Goal: Information Seeking & Learning: Check status

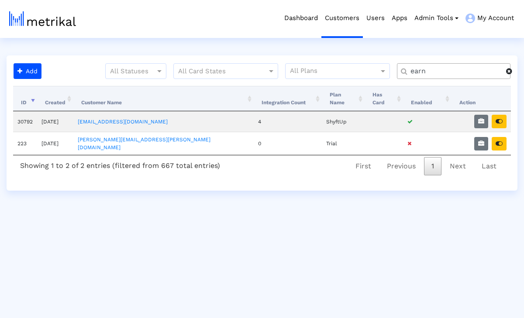
click at [471, 72] on input "earn" at bounding box center [455, 71] width 102 height 9
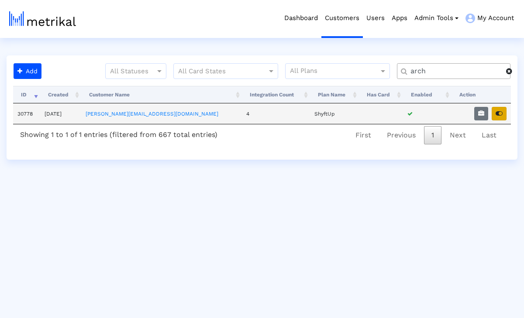
type input "arch"
click at [496, 112] on icon "button" at bounding box center [499, 113] width 7 height 6
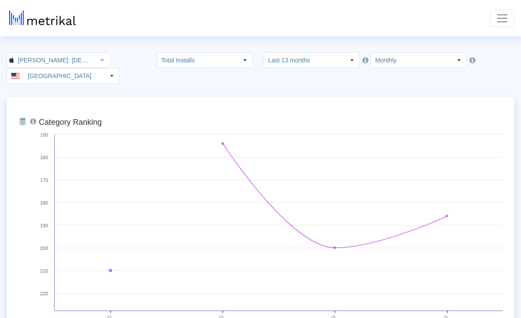
click at [508, 23] on span "Toggle navigation" at bounding box center [502, 18] width 13 height 13
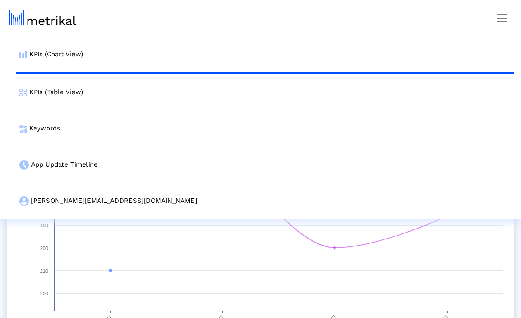
click at [0, 0] on link "Customer Settings" at bounding box center [0, 0] width 0 height 0
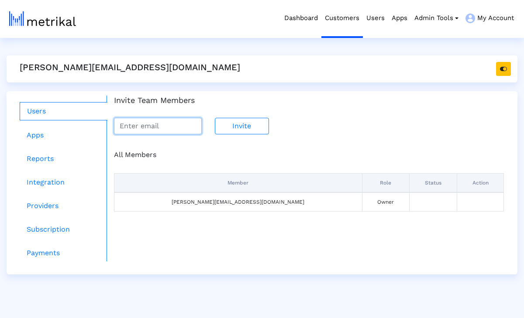
click at [157, 131] on input "email" at bounding box center [158, 126] width 88 height 17
click at [166, 121] on input "me" at bounding box center [158, 126] width 88 height 17
paste input "gan.rolerat@match.com"
type input "megan.rolerat@match.com"
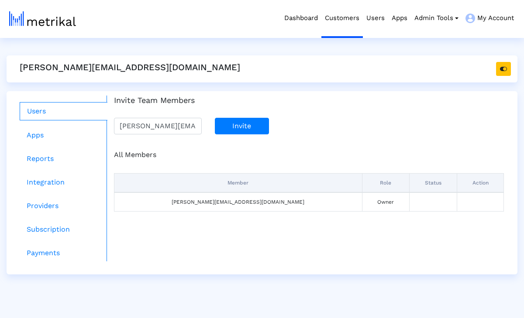
click at [238, 125] on button "Invite" at bounding box center [242, 126] width 54 height 17
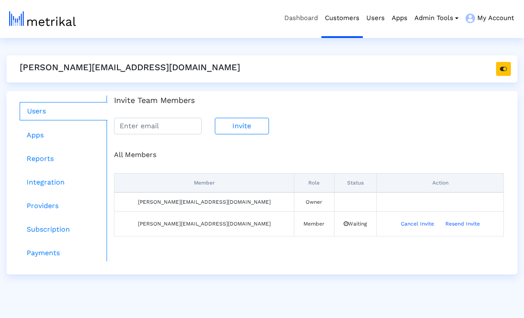
click at [291, 20] on link "Dashboard" at bounding box center [301, 18] width 41 height 36
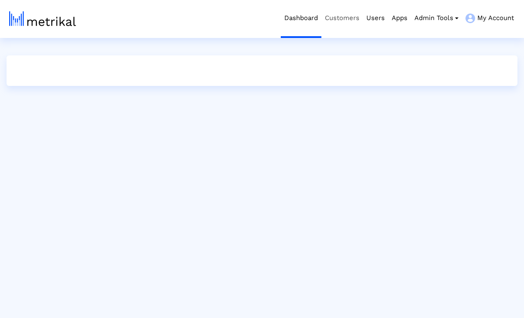
click at [338, 22] on link "Customers" at bounding box center [341, 18] width 41 height 36
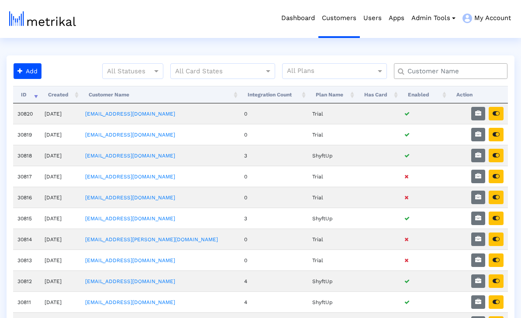
click at [445, 73] on input "text" at bounding box center [452, 71] width 103 height 9
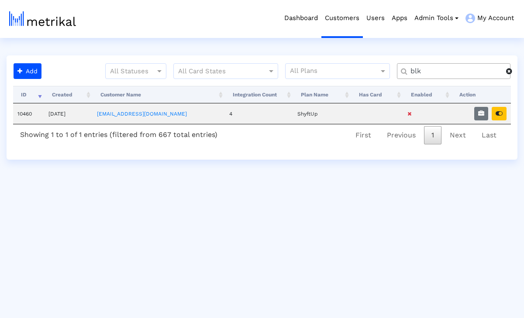
click at [451, 73] on input "blk" at bounding box center [455, 71] width 102 height 9
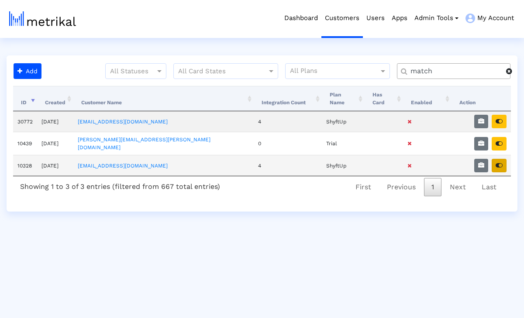
click at [500, 159] on button "button" at bounding box center [499, 166] width 15 height 14
click at [431, 67] on input "match" at bounding box center [455, 71] width 102 height 9
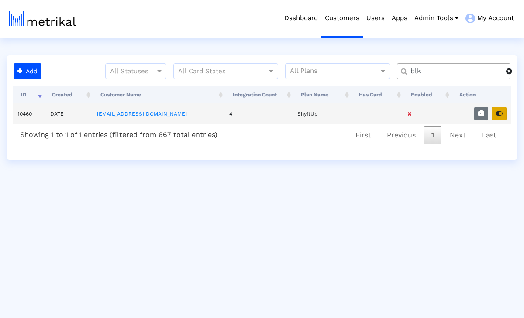
click at [496, 113] on icon "button" at bounding box center [499, 113] width 7 height 6
click at [459, 74] on input "blk" at bounding box center [455, 71] width 102 height 9
click at [497, 118] on button "button" at bounding box center [499, 114] width 15 height 14
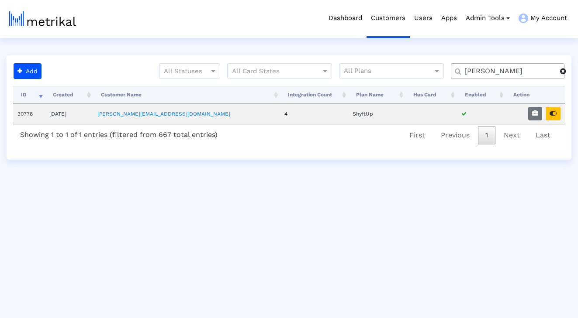
click at [490, 71] on input "archer" at bounding box center [509, 71] width 102 height 9
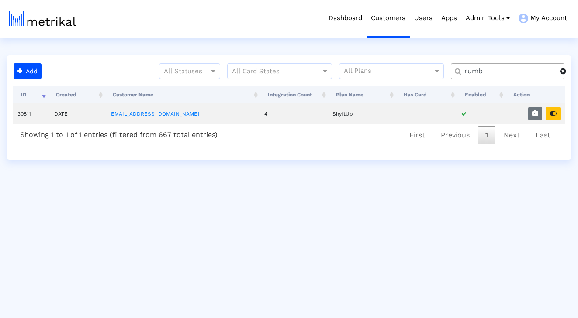
type input "rumb"
click at [524, 116] on icon "button" at bounding box center [552, 113] width 7 height 6
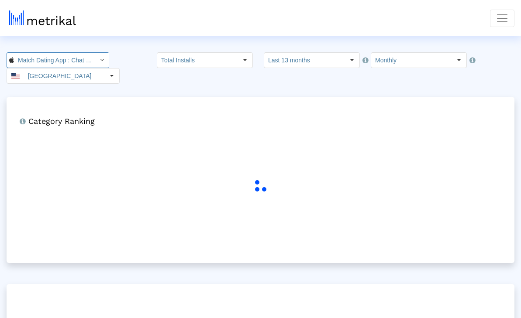
click at [71, 65] on input "Match Dating App : Chat & Meet < 305939712 >" at bounding box center [53, 60] width 79 height 15
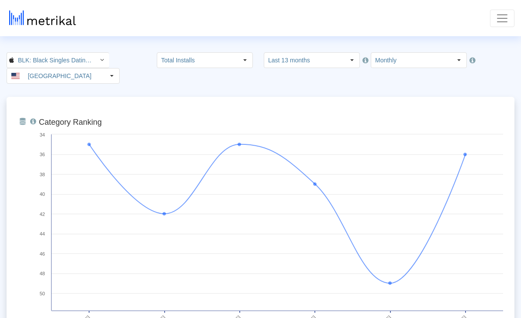
click at [496, 23] on span "Toggle navigation" at bounding box center [502, 18] width 13 height 13
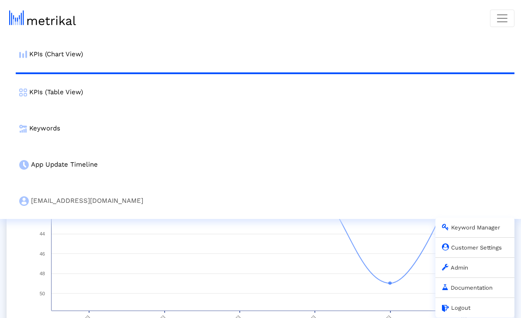
click at [466, 247] on link "Customer Settings" at bounding box center [472, 248] width 60 height 7
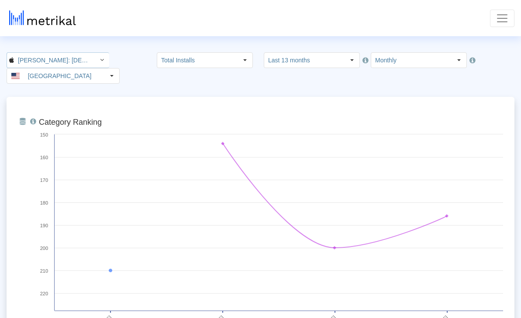
click at [52, 65] on input "[PERSON_NAME]: [DEMOGRAPHIC_DATA] Dating & Chat < 6446289426 >" at bounding box center [53, 60] width 79 height 15
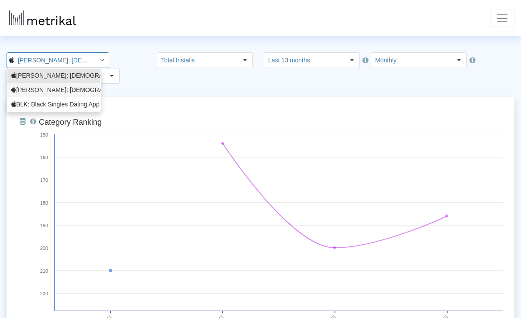
click at [52, 88] on div "Archer: Gay Dating & Gay Chat <com.archerapp.archer>" at bounding box center [53, 90] width 85 height 8
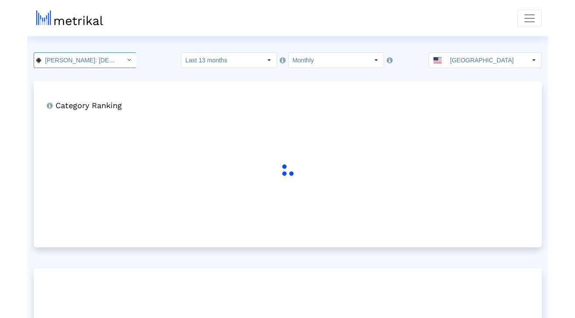
scroll to position [0, 93]
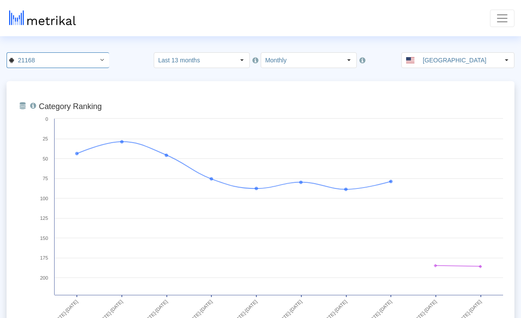
click at [501, 12] on span "Toggle navigation" at bounding box center [502, 18] width 13 height 13
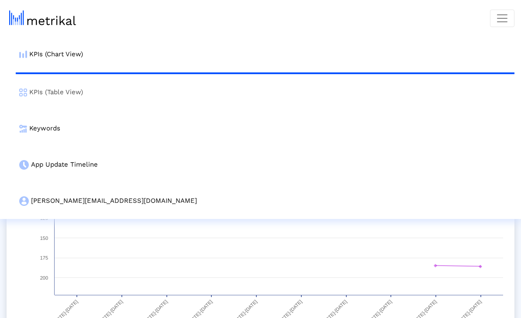
click at [287, 97] on link "KPIs (Table View)" at bounding box center [265, 92] width 499 height 36
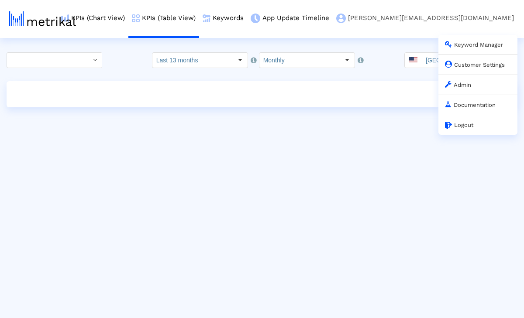
click at [504, 22] on link "archer@shyftup.com Keyword Manager Customer Settings Admin Documentation Logout" at bounding box center [425, 18] width 185 height 36
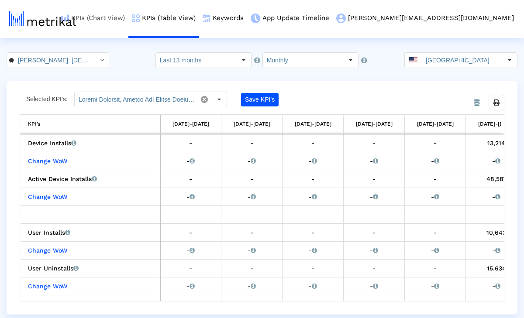
click at [128, 28] on link "KPIs (Chart View)" at bounding box center [93, 18] width 71 height 36
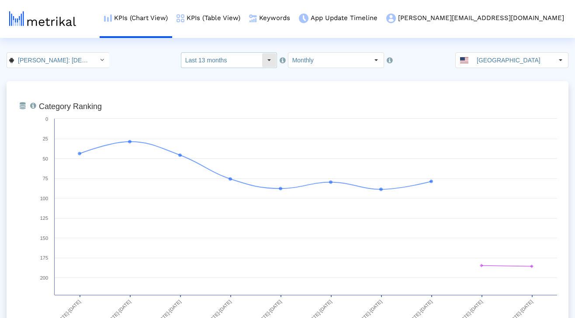
click at [241, 60] on input "Last 13 months" at bounding box center [221, 60] width 80 height 15
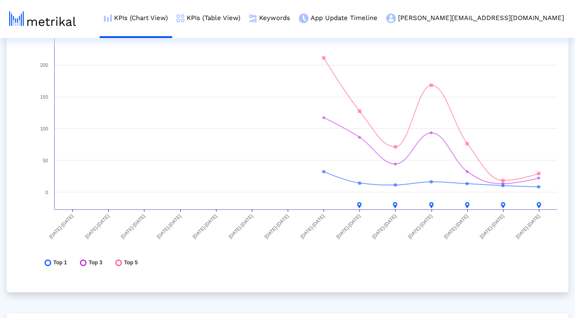
scroll to position [2628, 0]
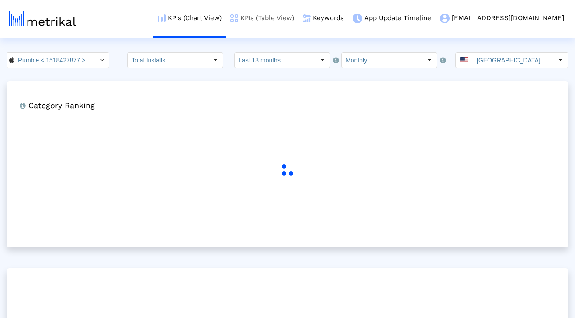
click at [294, 23] on link "KPIs (Table View)" at bounding box center [262, 18] width 72 height 36
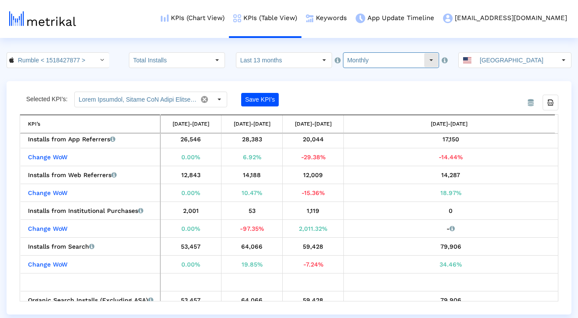
click at [376, 59] on input "Monthly" at bounding box center [383, 60] width 80 height 15
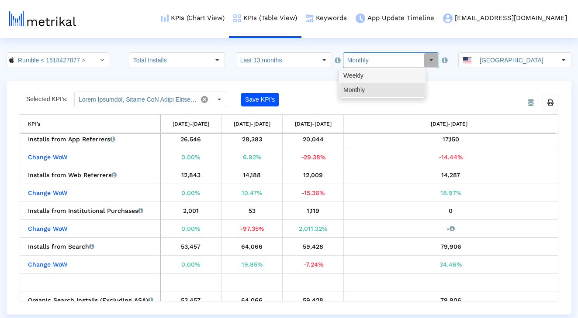
click at [374, 75] on div "Weekly" at bounding box center [382, 76] width 86 height 14
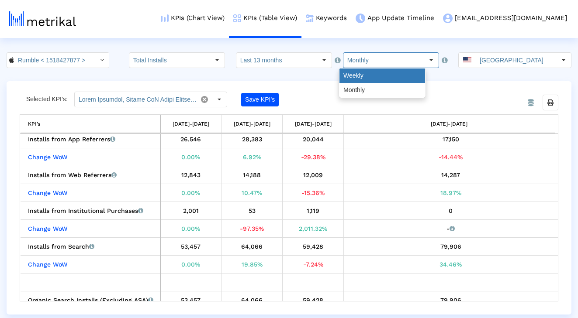
type input "Weekly"
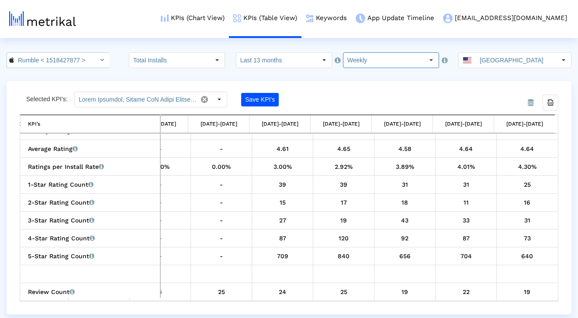
click at [83, 62] on input "Rumble < 1518427877 >" at bounding box center [53, 60] width 79 height 15
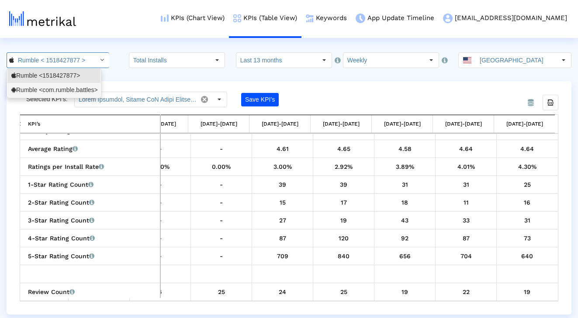
click at [71, 90] on div "Rumble <com.rumble.battles>" at bounding box center [53, 90] width 85 height 8
